Goal: Use online tool/utility: Utilize a website feature to perform a specific function

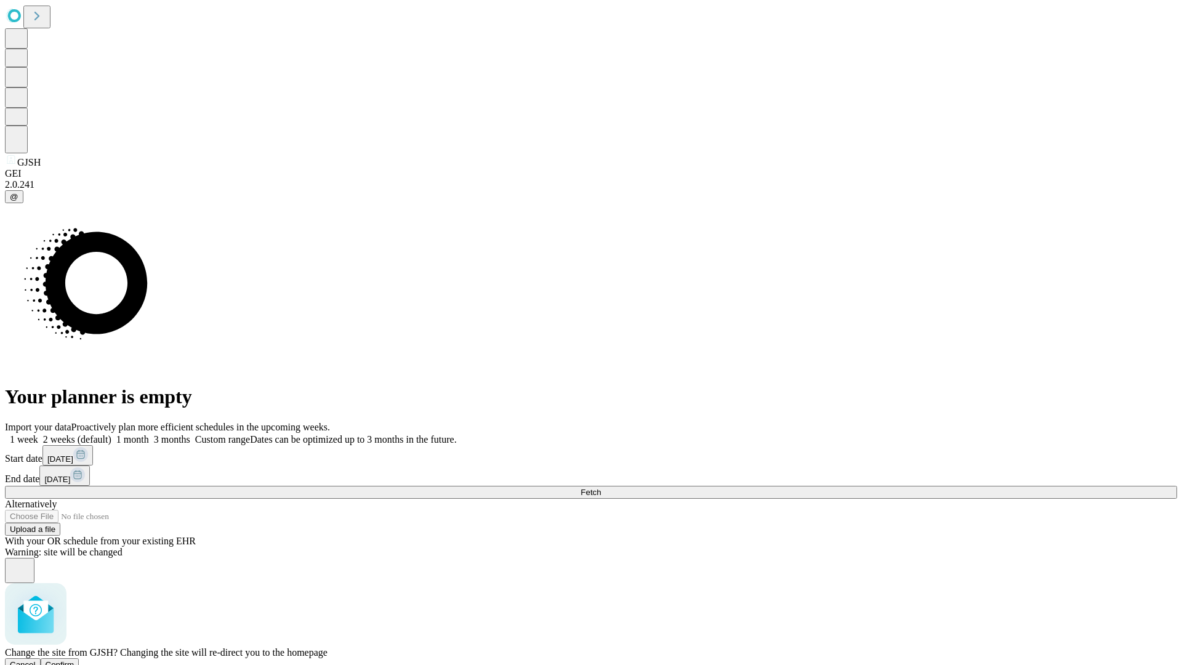
click at [74, 660] on span "Confirm" at bounding box center [60, 664] width 29 height 9
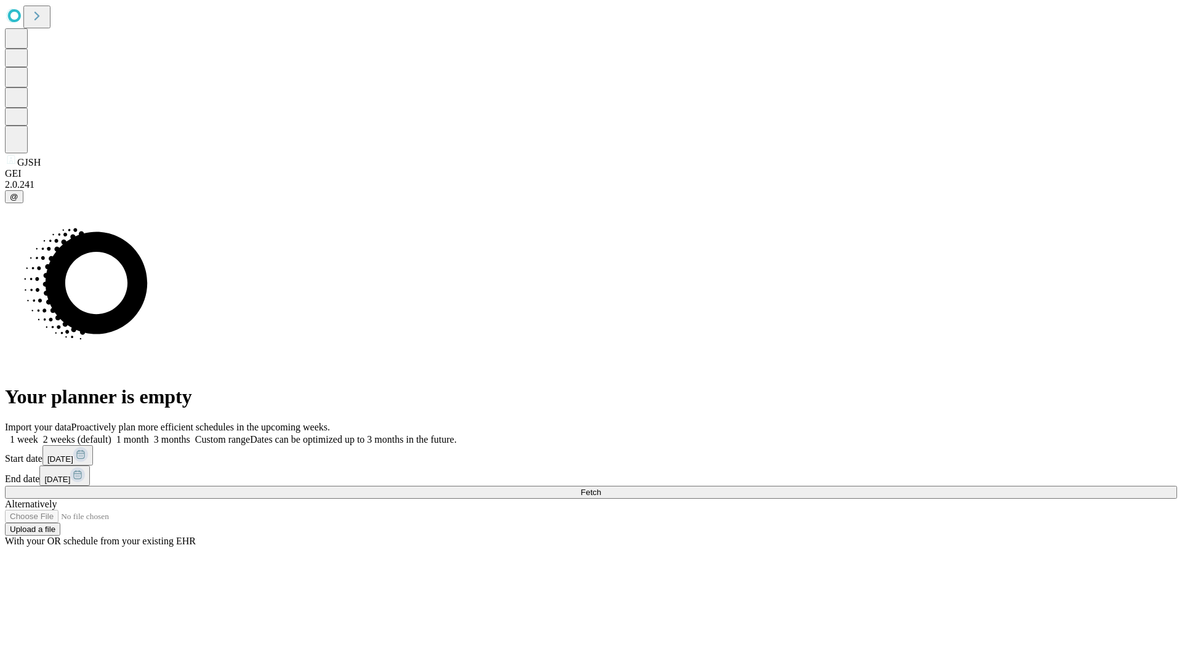
click at [149, 434] on label "1 month" at bounding box center [130, 439] width 38 height 10
click at [601, 487] on span "Fetch" at bounding box center [590, 491] width 20 height 9
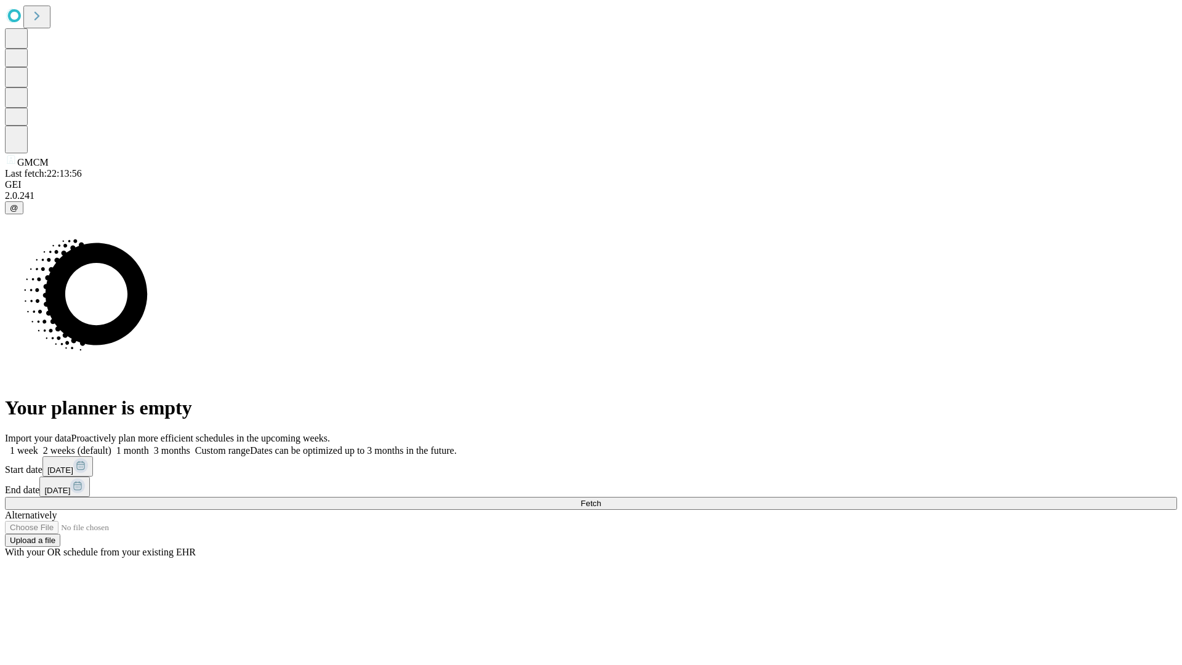
click at [149, 445] on label "1 month" at bounding box center [130, 450] width 38 height 10
click at [601, 499] on span "Fetch" at bounding box center [590, 503] width 20 height 9
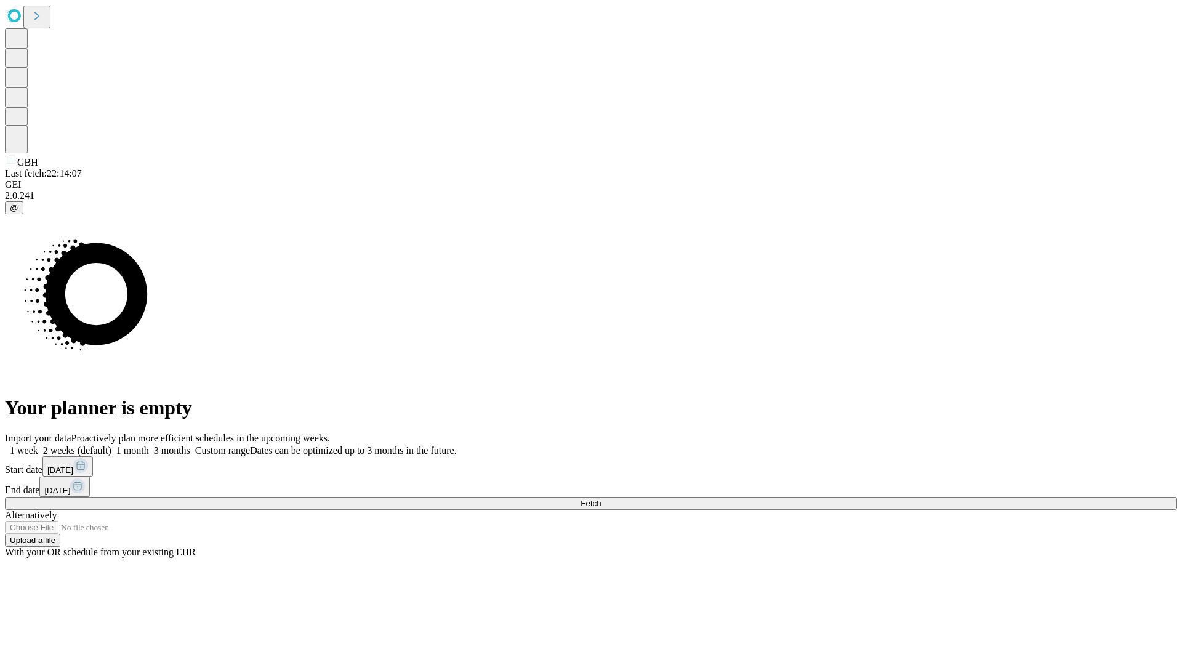
click at [149, 445] on label "1 month" at bounding box center [130, 450] width 38 height 10
click at [601, 499] on span "Fetch" at bounding box center [590, 503] width 20 height 9
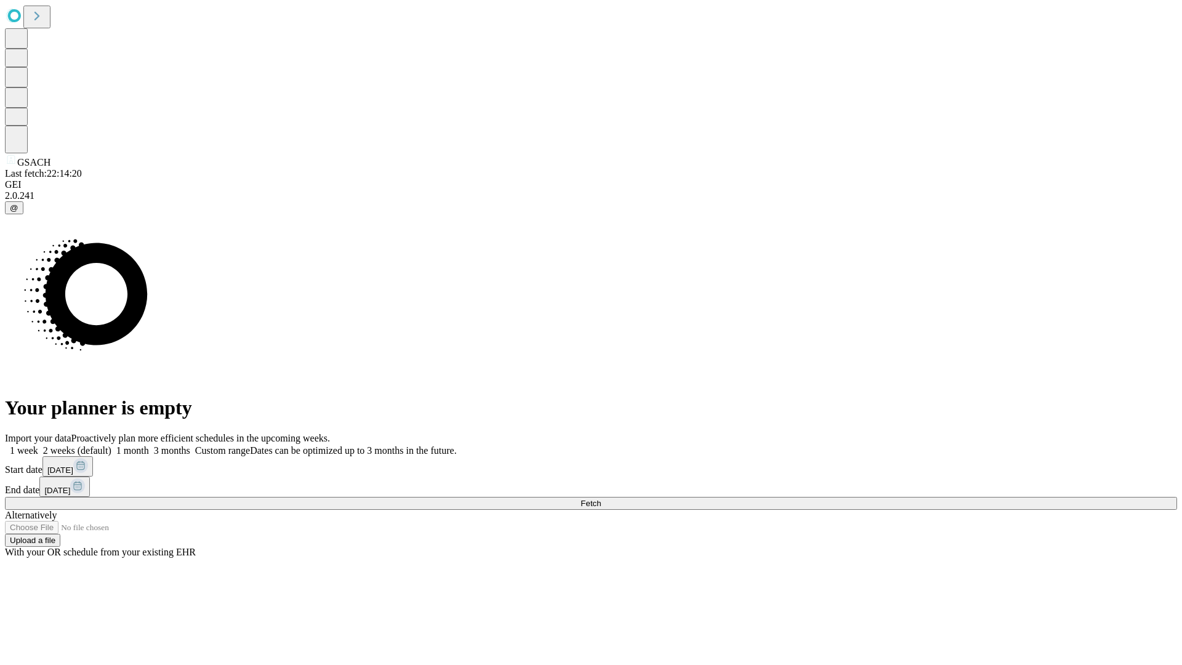
click at [149, 445] on label "1 month" at bounding box center [130, 450] width 38 height 10
click at [601, 499] on span "Fetch" at bounding box center [590, 503] width 20 height 9
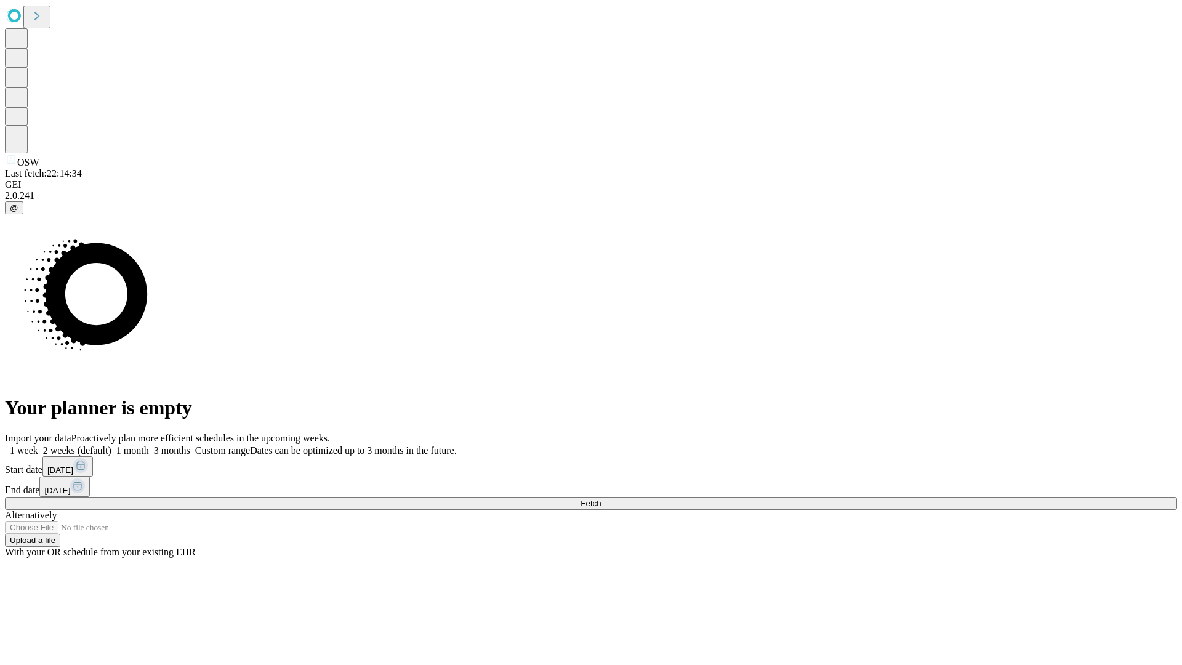
click at [601, 499] on span "Fetch" at bounding box center [590, 503] width 20 height 9
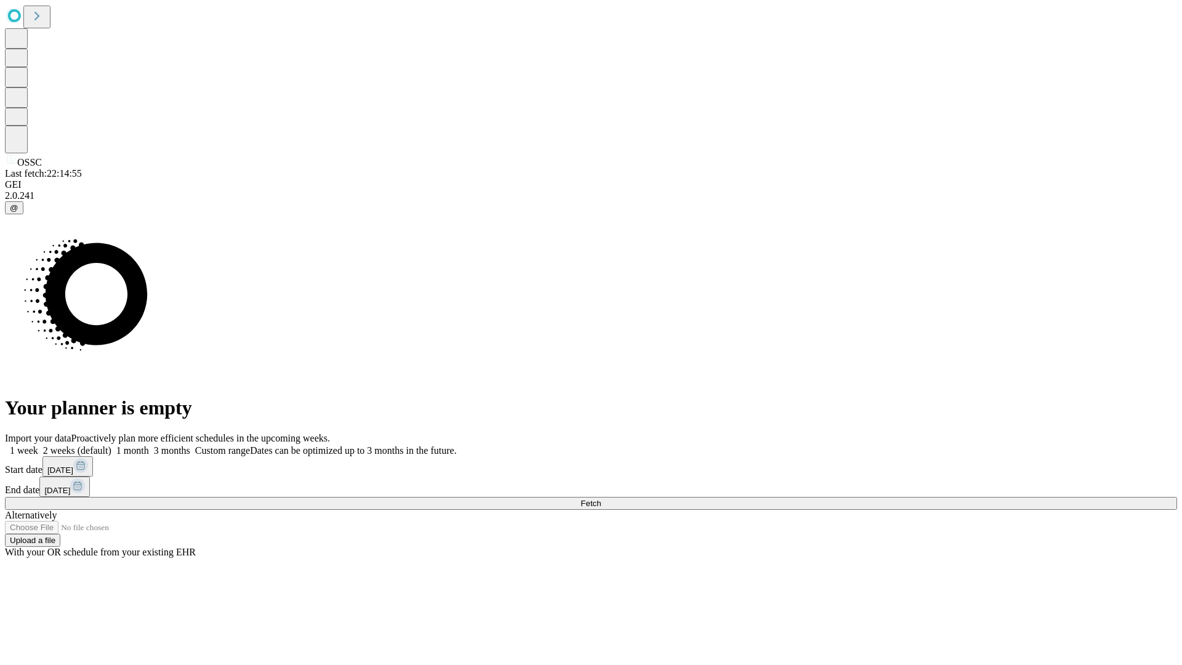
click at [149, 445] on label "1 month" at bounding box center [130, 450] width 38 height 10
click at [601, 499] on span "Fetch" at bounding box center [590, 503] width 20 height 9
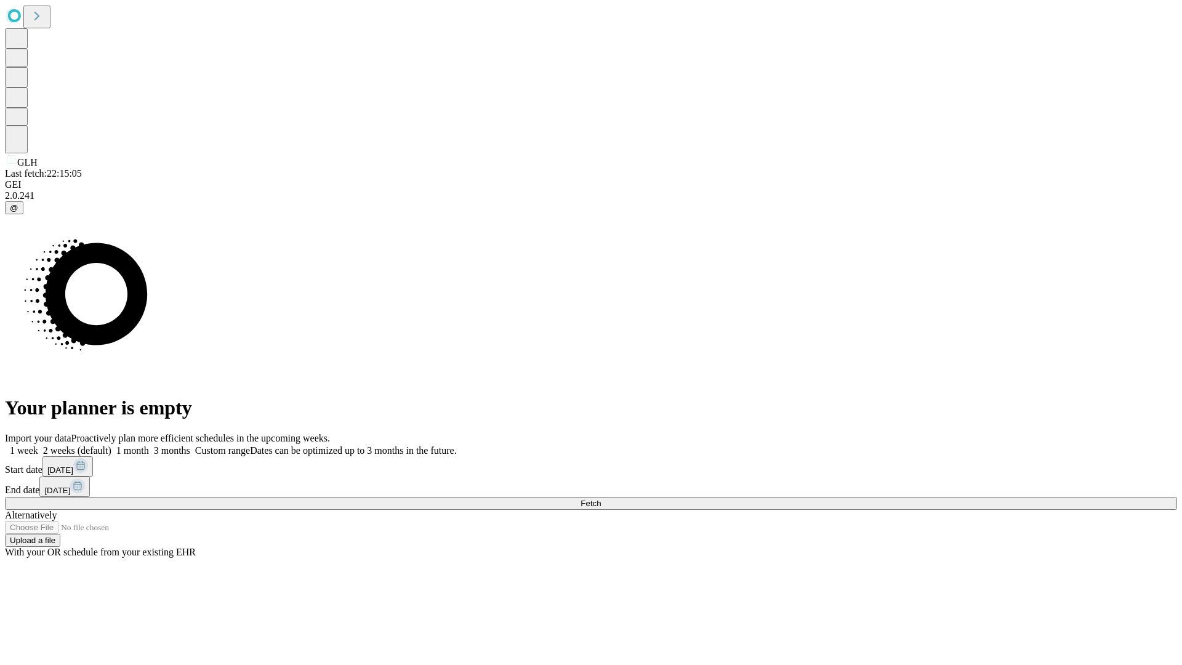
click at [149, 445] on label "1 month" at bounding box center [130, 450] width 38 height 10
click at [601, 499] on span "Fetch" at bounding box center [590, 503] width 20 height 9
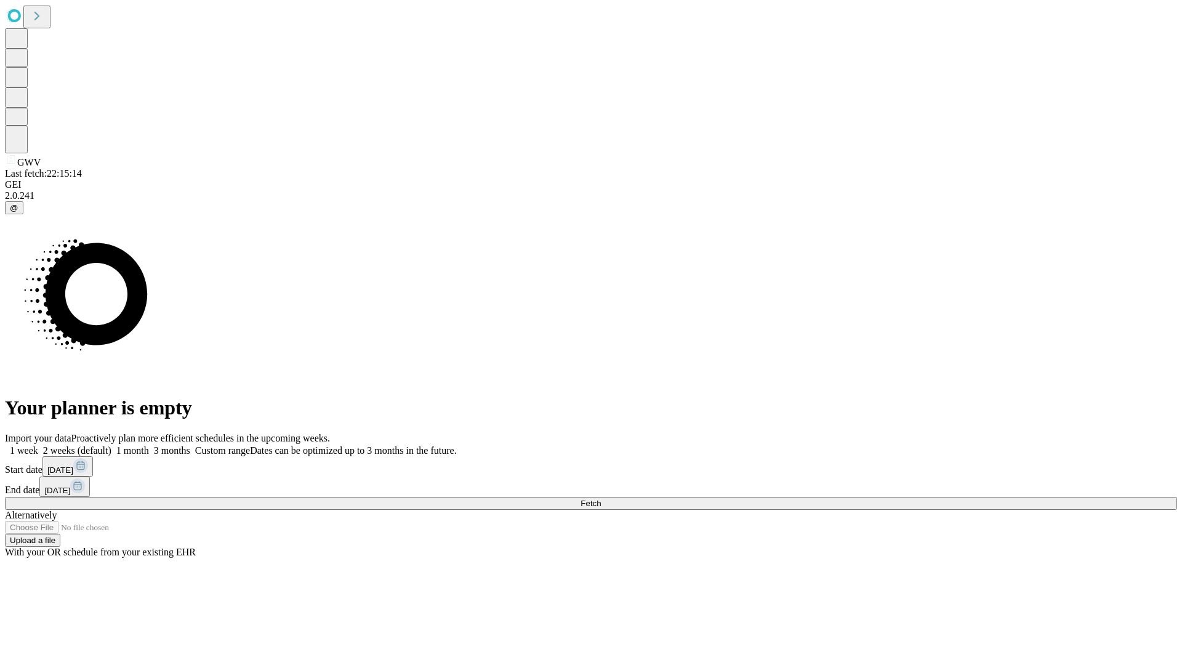
click at [149, 445] on label "1 month" at bounding box center [130, 450] width 38 height 10
click at [601, 499] on span "Fetch" at bounding box center [590, 503] width 20 height 9
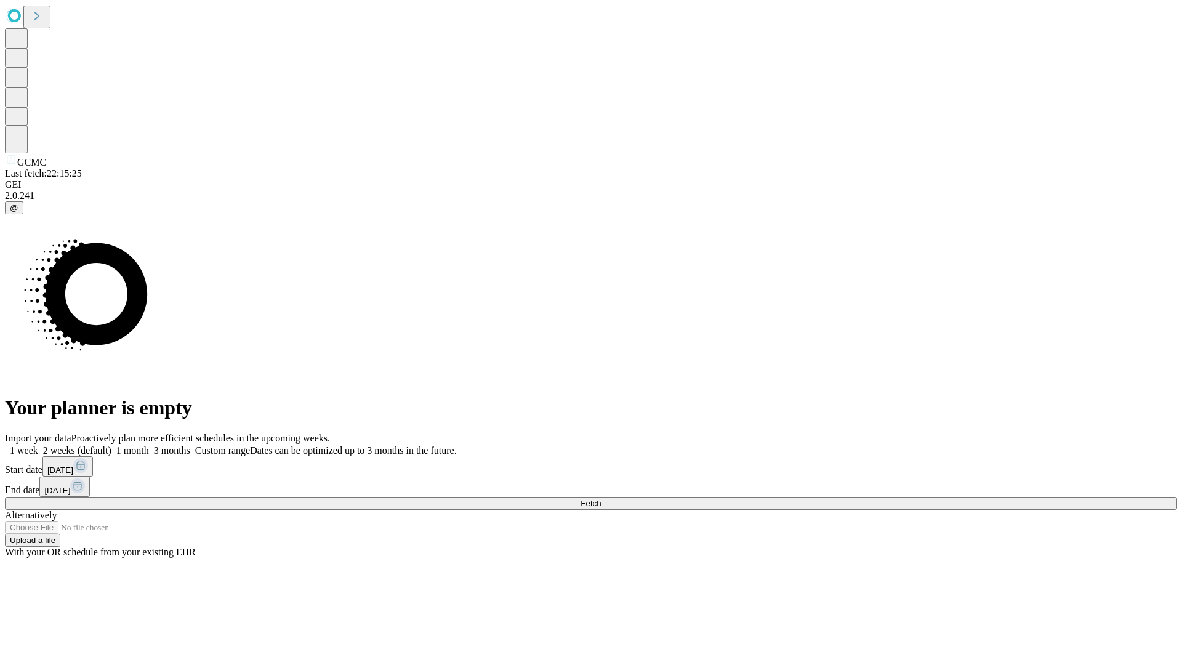
click at [149, 445] on label "1 month" at bounding box center [130, 450] width 38 height 10
click at [601, 499] on span "Fetch" at bounding box center [590, 503] width 20 height 9
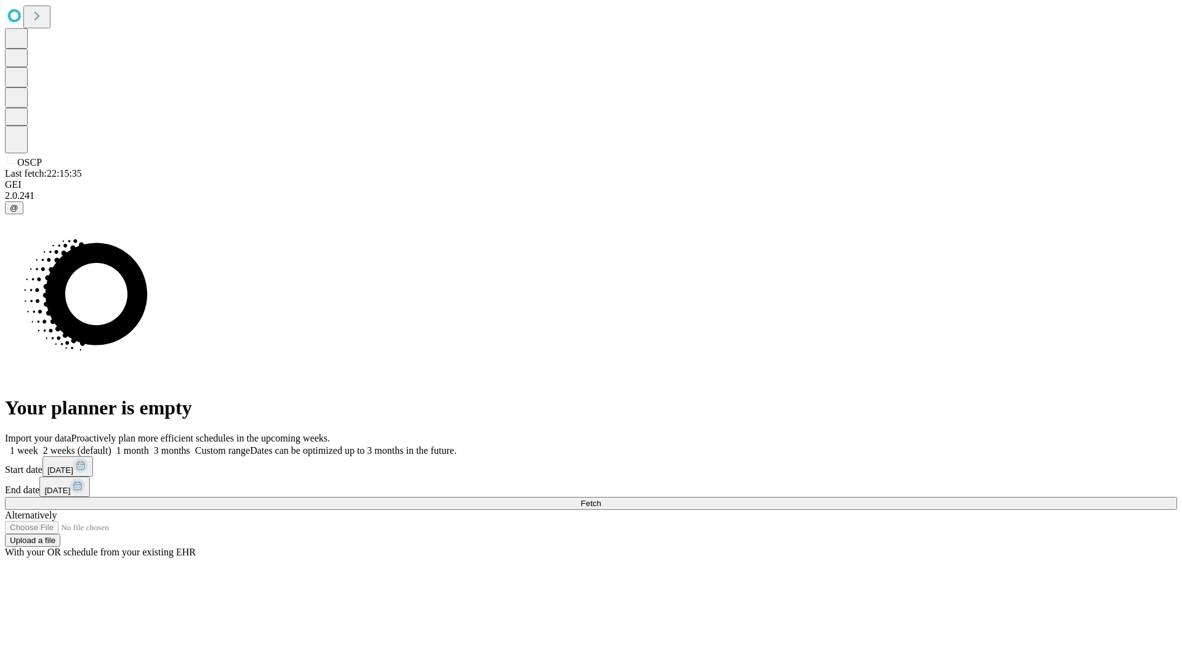
click at [149, 445] on label "1 month" at bounding box center [130, 450] width 38 height 10
click at [601, 499] on span "Fetch" at bounding box center [590, 503] width 20 height 9
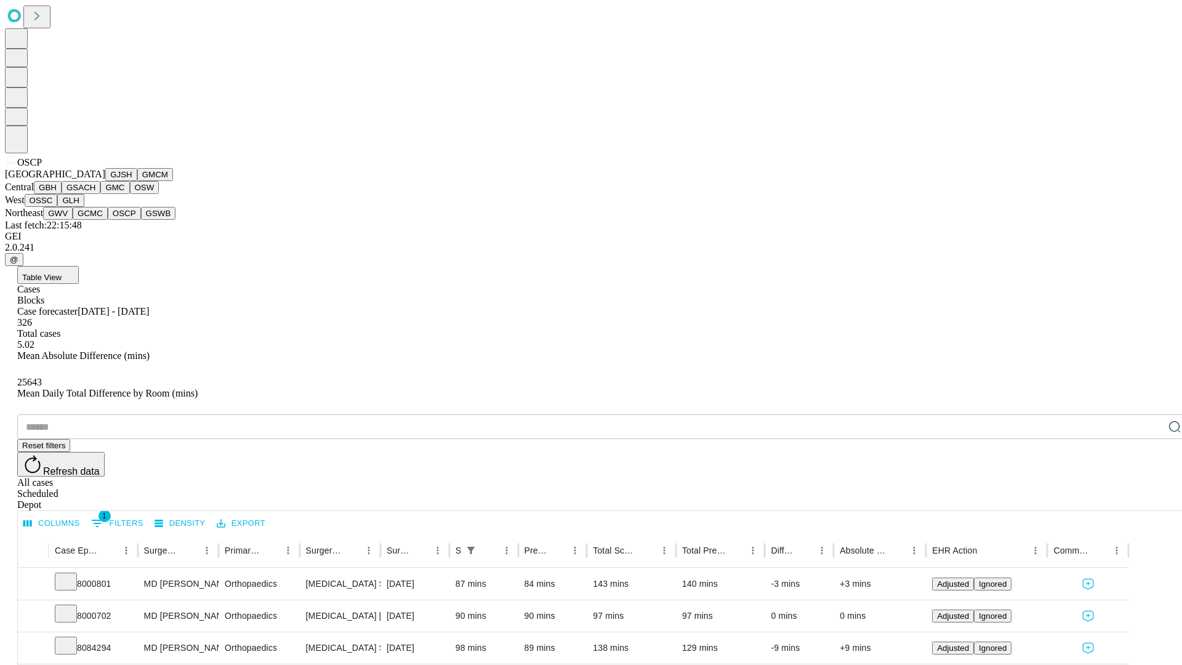
click at [141, 220] on button "GSWB" at bounding box center [158, 213] width 35 height 13
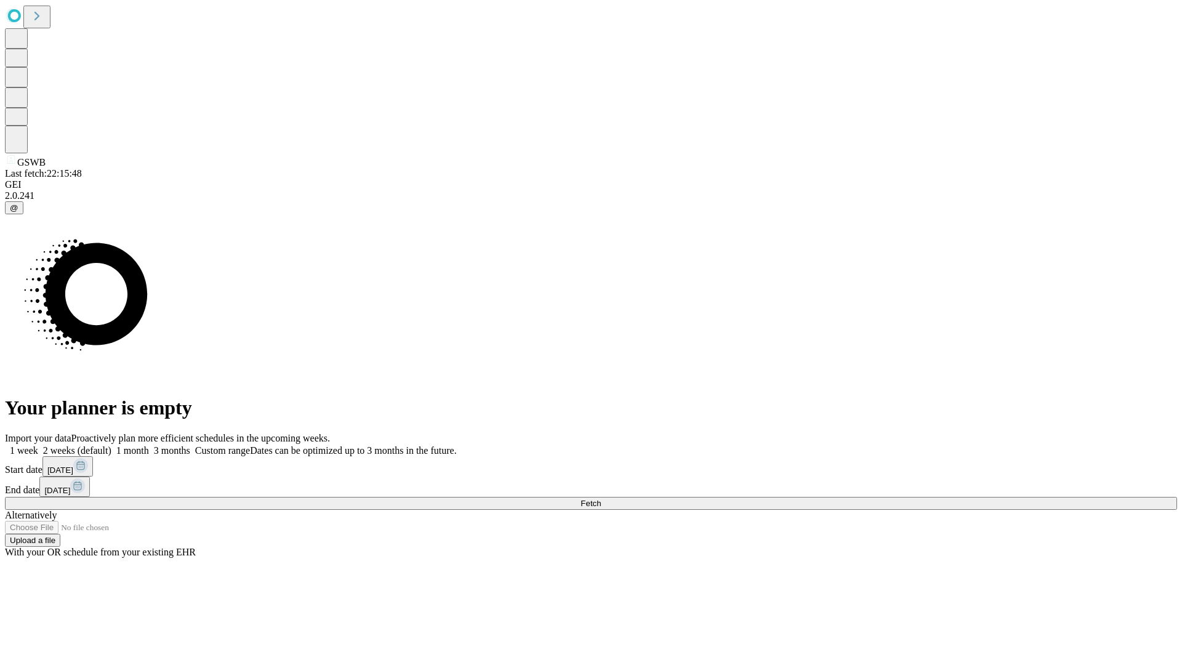
click at [149, 445] on label "1 month" at bounding box center [130, 450] width 38 height 10
click at [601, 499] on span "Fetch" at bounding box center [590, 503] width 20 height 9
